Goal: Task Accomplishment & Management: Use online tool/utility

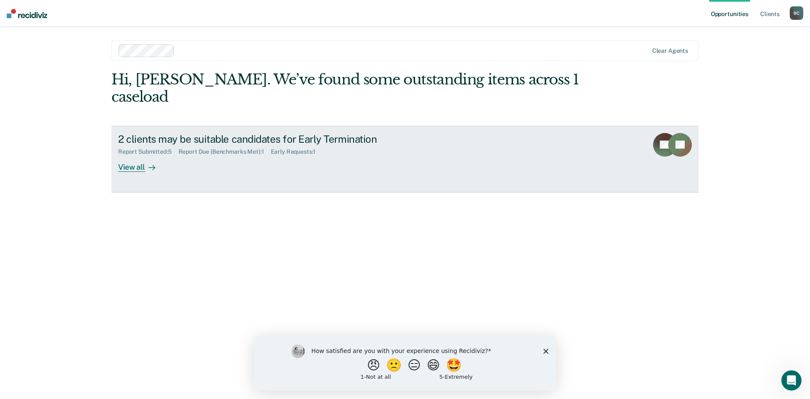
click at [143, 155] on div "View all" at bounding box center [141, 163] width 47 height 16
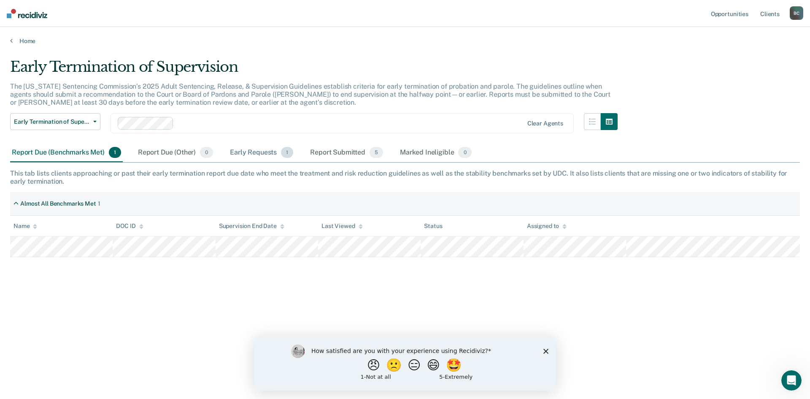
click at [257, 154] on div "Early Requests 1" at bounding box center [261, 153] width 67 height 19
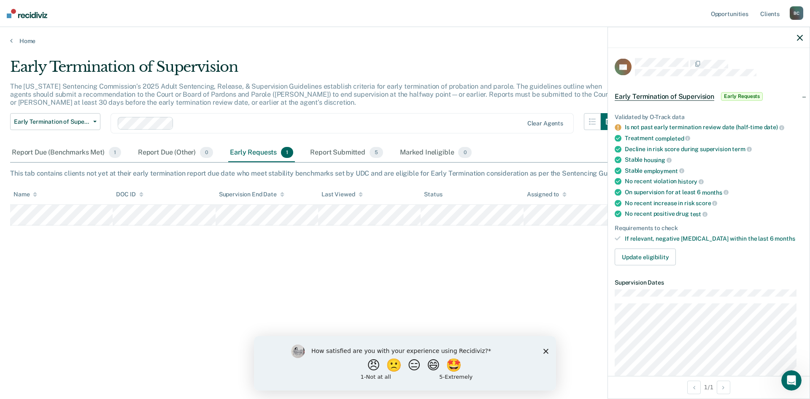
click at [458, 49] on main "Early Termination of Supervision The [US_STATE] Sentencing Commission’s 2025 Ad…" at bounding box center [405, 221] width 810 height 352
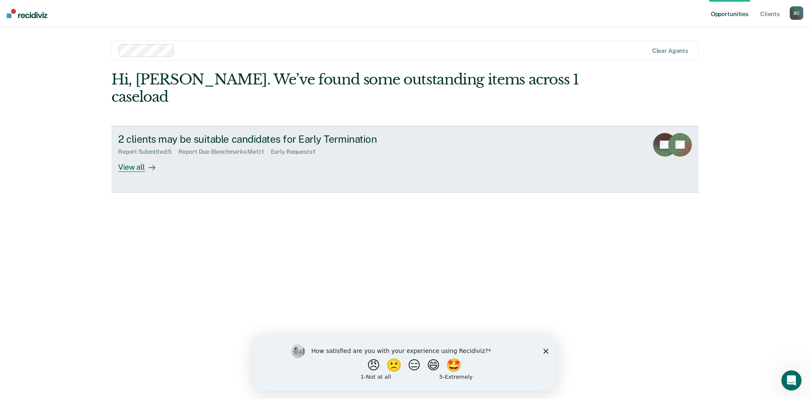
click at [138, 155] on div "View all" at bounding box center [141, 163] width 47 height 16
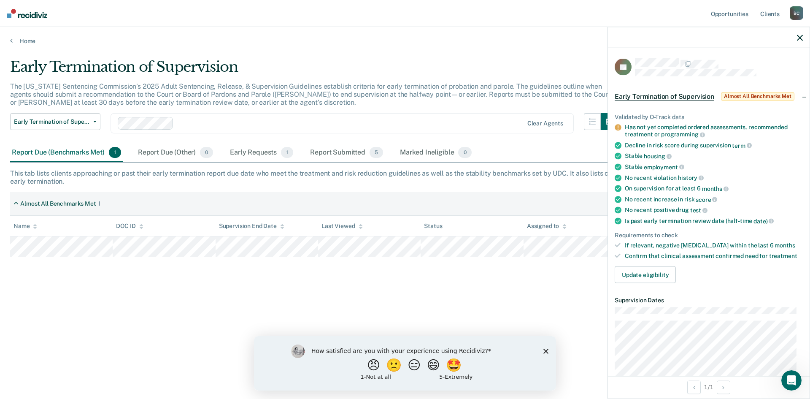
click at [385, 11] on nav "Opportunities Client s [PERSON_NAME] B C Profile How it works Log Out" at bounding box center [405, 13] width 810 height 27
